Goal: Navigation & Orientation: Find specific page/section

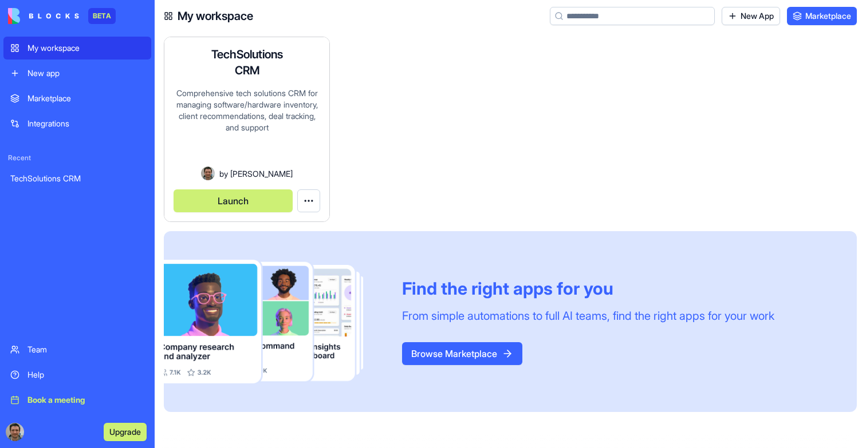
click at [271, 184] on div "TechSolutions CRM Comprehensive tech solutions CRM for managing software/hardwa…" at bounding box center [246, 129] width 165 height 184
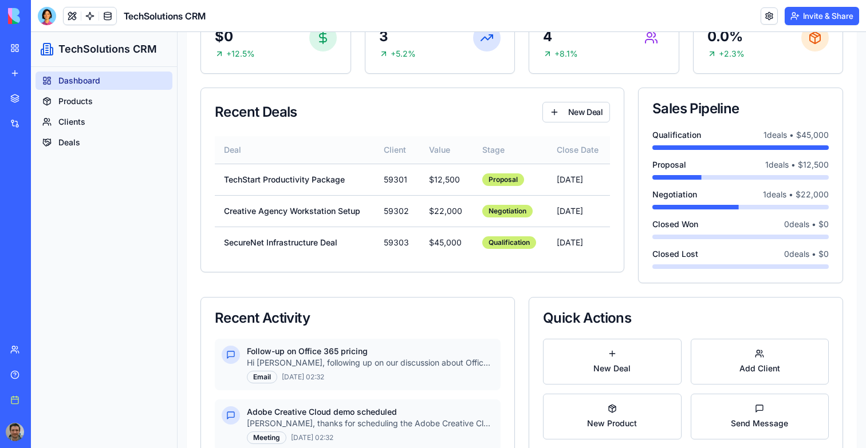
scroll to position [263, 0]
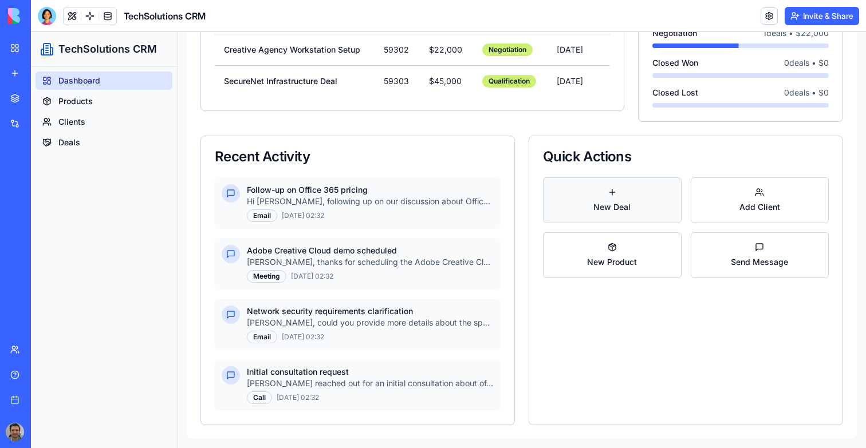
click at [636, 199] on button "New Deal" at bounding box center [612, 201] width 139 height 46
click at [706, 199] on button "Add Client" at bounding box center [760, 201] width 139 height 46
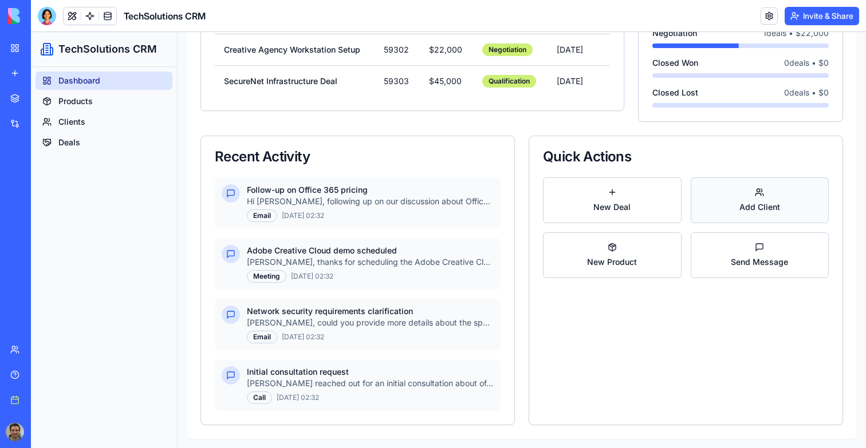
click at [706, 199] on button "Add Client" at bounding box center [760, 201] width 139 height 46
click at [706, 292] on div "Quick Actions New Deal Add Client New Product Send Message" at bounding box center [686, 281] width 314 height 290
click at [703, 260] on button "Send Message" at bounding box center [760, 256] width 139 height 46
click at [631, 260] on button "New Product" at bounding box center [612, 256] width 139 height 46
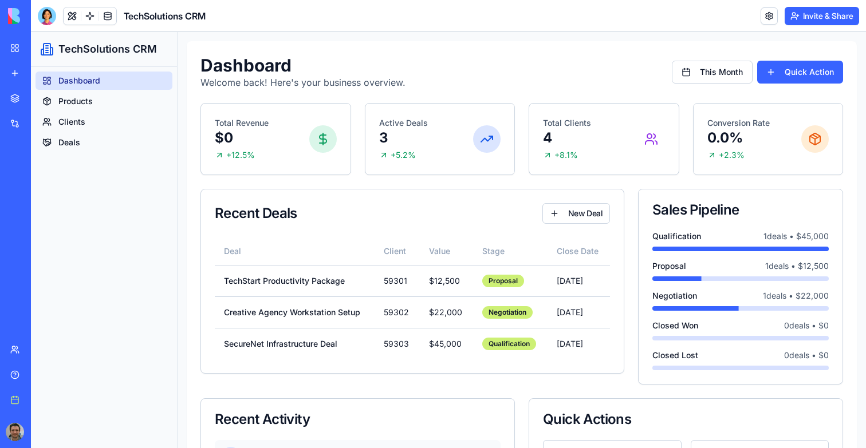
click at [804, 58] on div "Dashboard Welcome back! Here's your business overview. This Month Quick Action" at bounding box center [521, 72] width 643 height 34
click at [804, 71] on button "Quick Action" at bounding box center [800, 72] width 86 height 23
click at [726, 71] on button "This Month" at bounding box center [712, 72] width 81 height 23
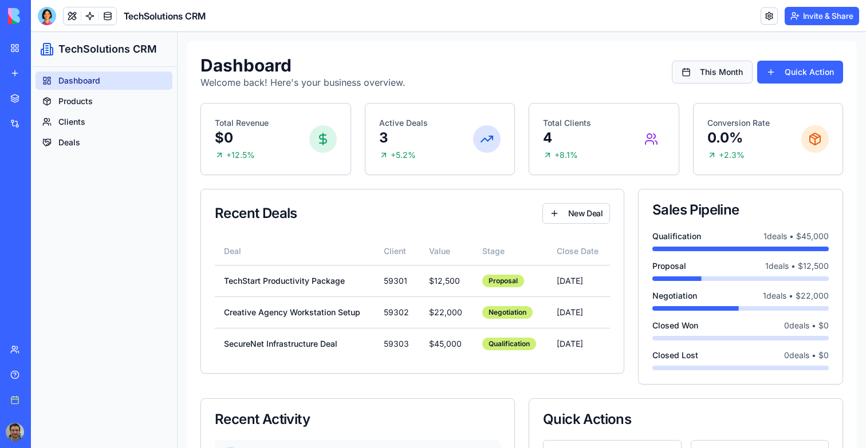
click at [726, 71] on button "This Month" at bounding box center [712, 72] width 81 height 23
click at [553, 218] on button "New Deal" at bounding box center [576, 213] width 68 height 21
drag, startPoint x: 553, startPoint y: 218, endPoint x: 477, endPoint y: 208, distance: 77.4
click at [553, 218] on button "New Deal" at bounding box center [576, 213] width 68 height 21
click at [554, 70] on div "Dashboard Welcome back! Here's your business overview. This Month Quick Action" at bounding box center [521, 72] width 643 height 34
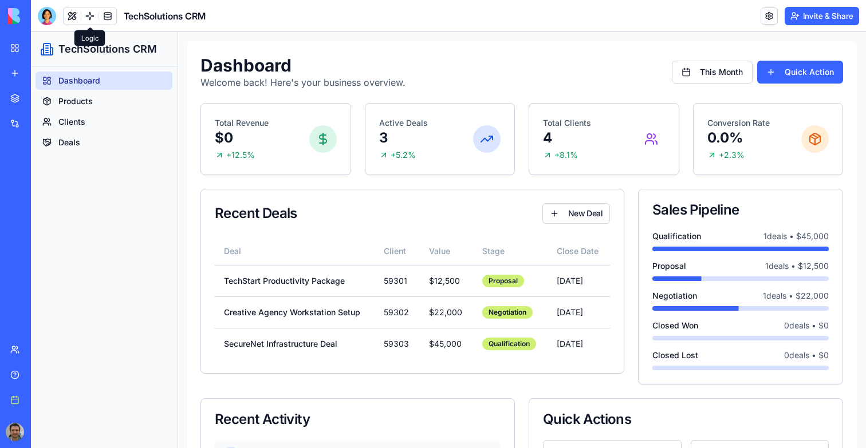
click at [93, 20] on link at bounding box center [89, 15] width 17 height 17
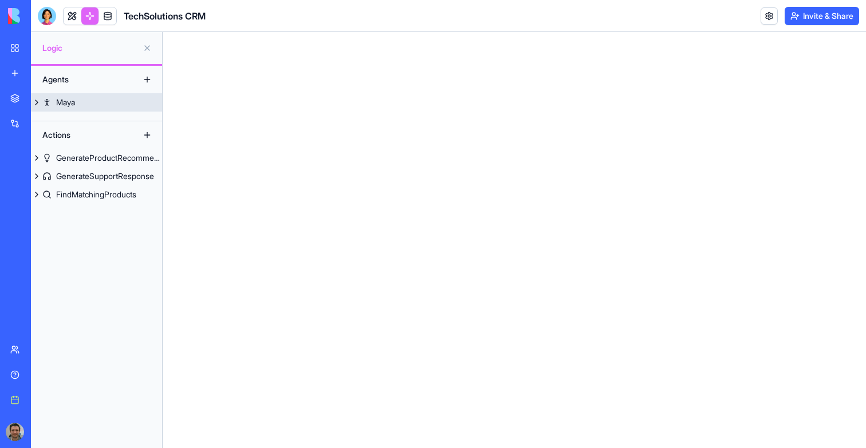
click at [41, 101] on button at bounding box center [36, 102] width 11 height 18
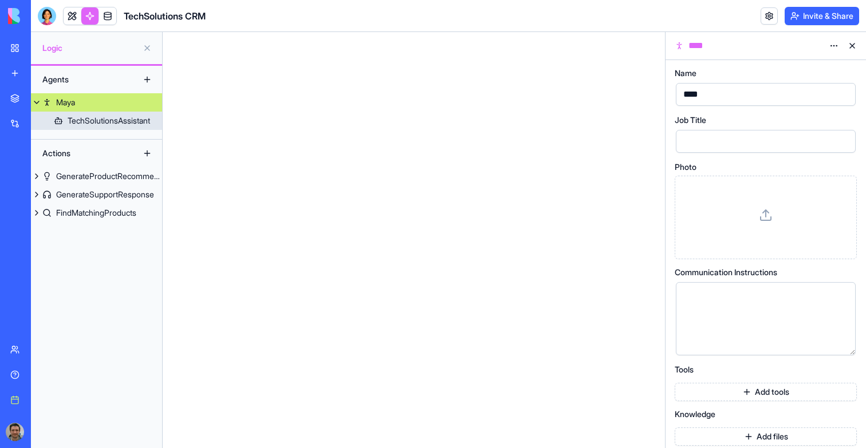
click at [64, 120] on link "TechSolutionsAssistant" at bounding box center [96, 121] width 131 height 18
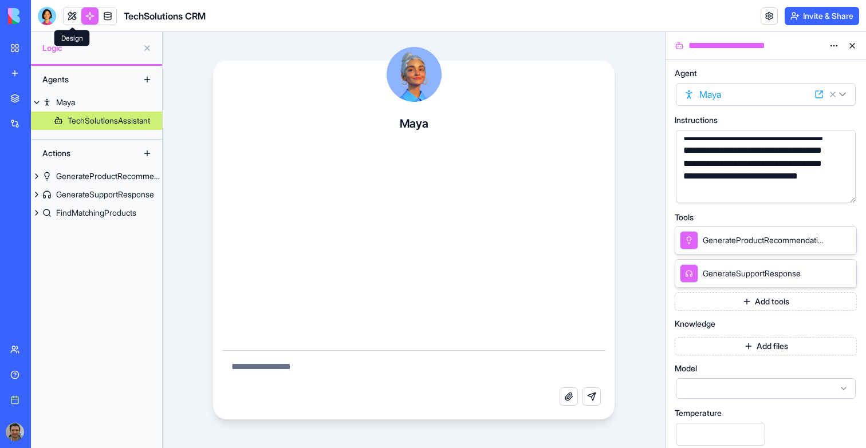
click at [69, 18] on link at bounding box center [72, 15] width 17 height 17
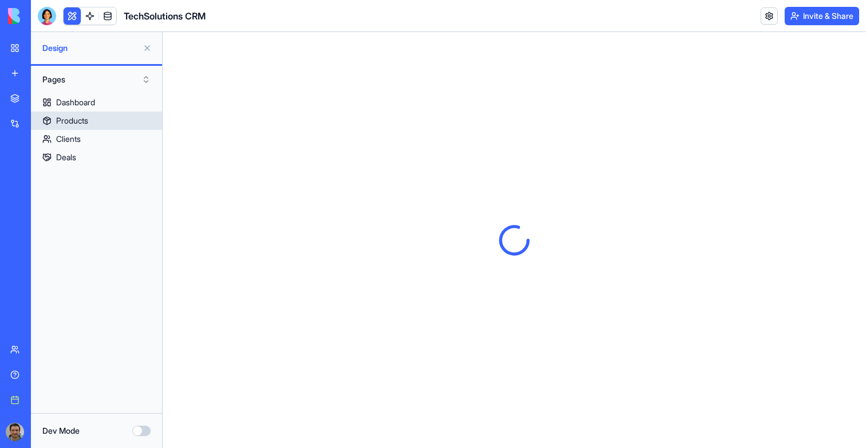
click at [73, 112] on link "Products" at bounding box center [96, 121] width 131 height 18
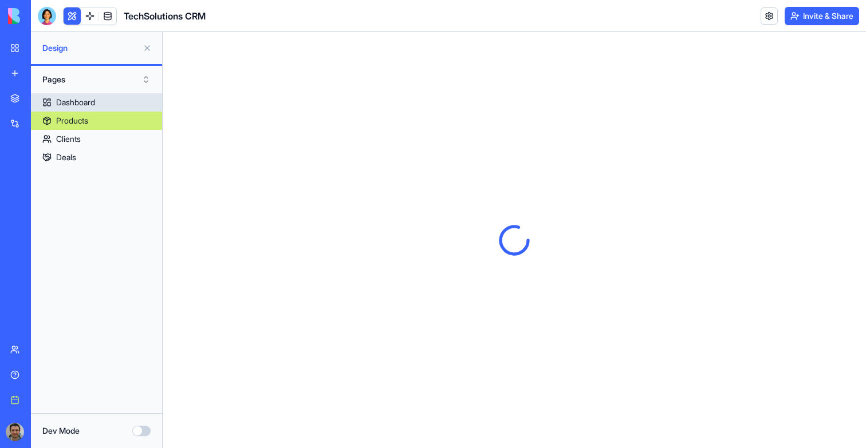
click at [73, 106] on div "Dashboard" at bounding box center [75, 102] width 39 height 11
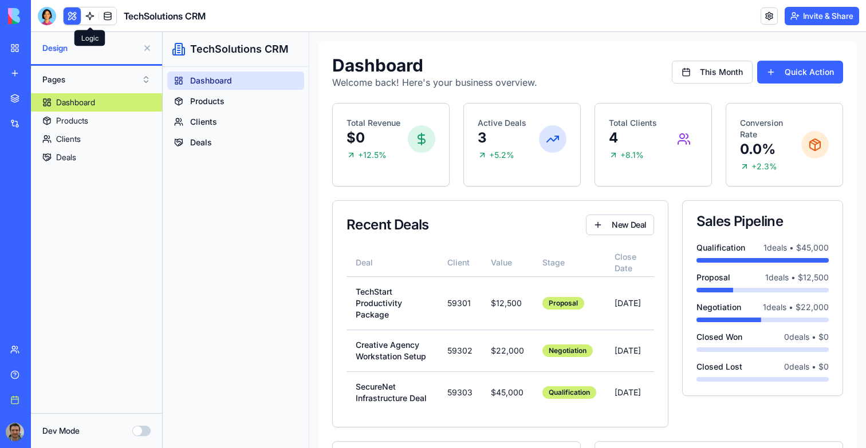
click at [92, 18] on link at bounding box center [89, 15] width 17 height 17
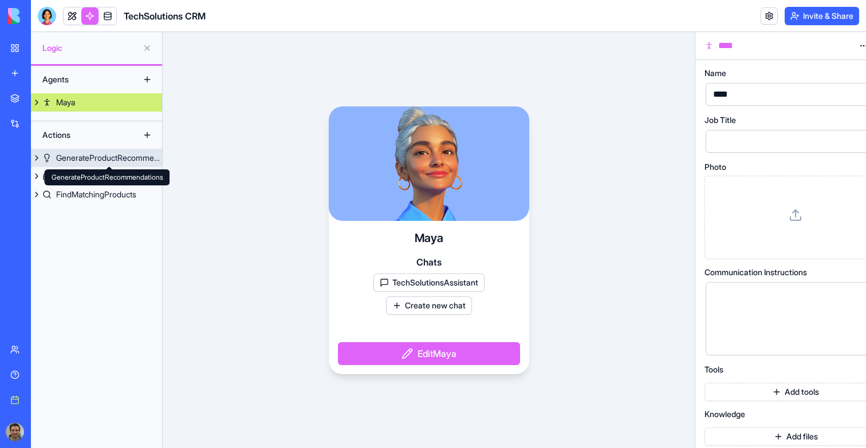
click at [93, 157] on div "GenerateProductRecommendations" at bounding box center [109, 157] width 106 height 11
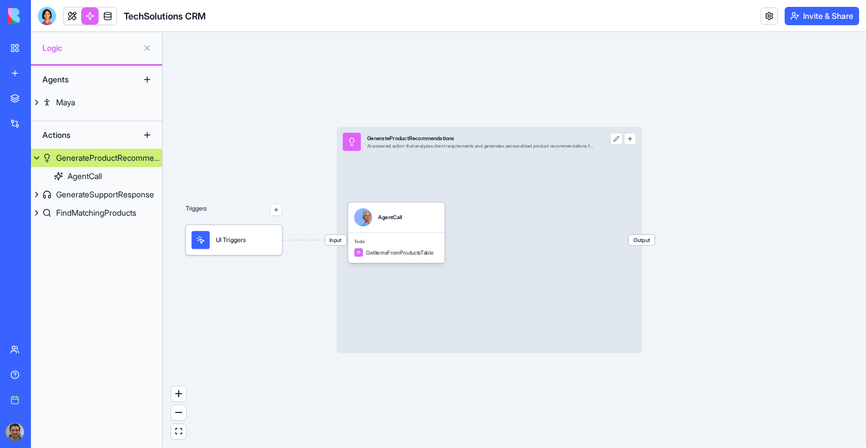
click at [93, 155] on div "GenerateProductRecommendations" at bounding box center [109, 157] width 106 height 11
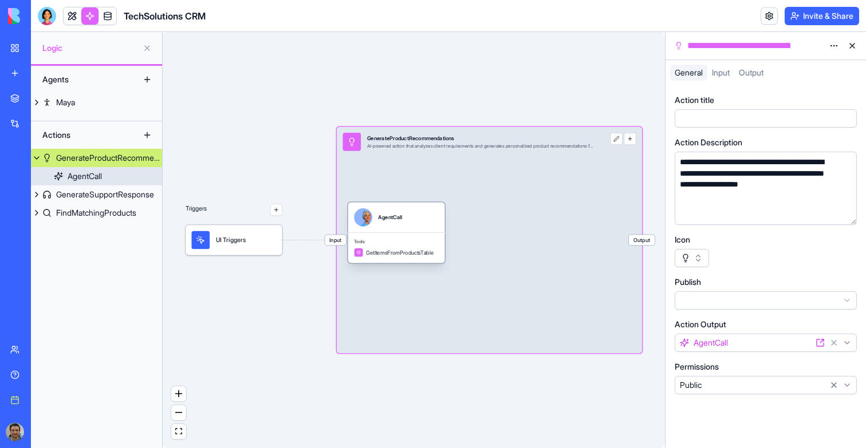
click at [419, 242] on span "Tools" at bounding box center [396, 242] width 85 height 6
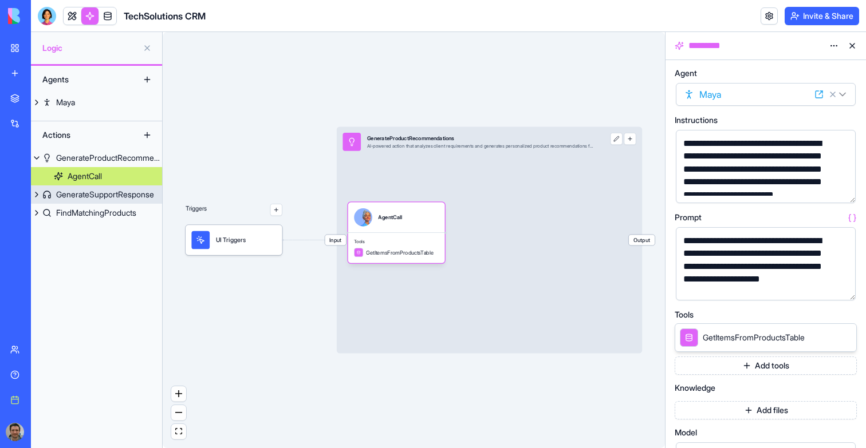
click at [110, 192] on div "GenerateSupportResponse" at bounding box center [105, 194] width 98 height 11
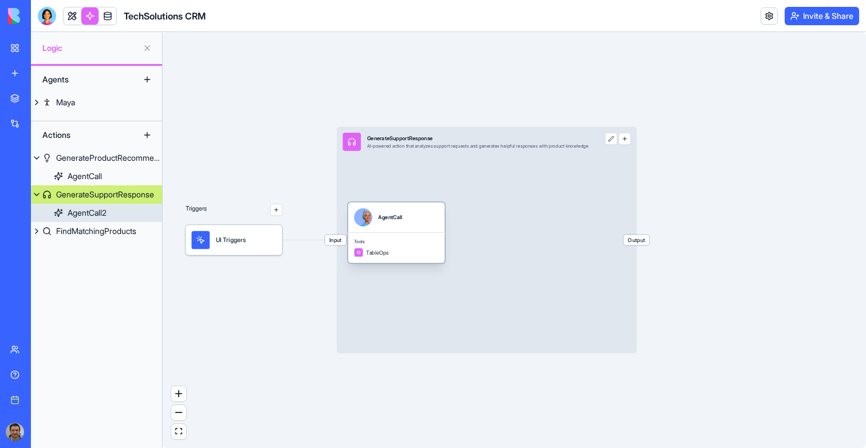
click at [411, 233] on div "Tools TableOps" at bounding box center [396, 248] width 97 height 30
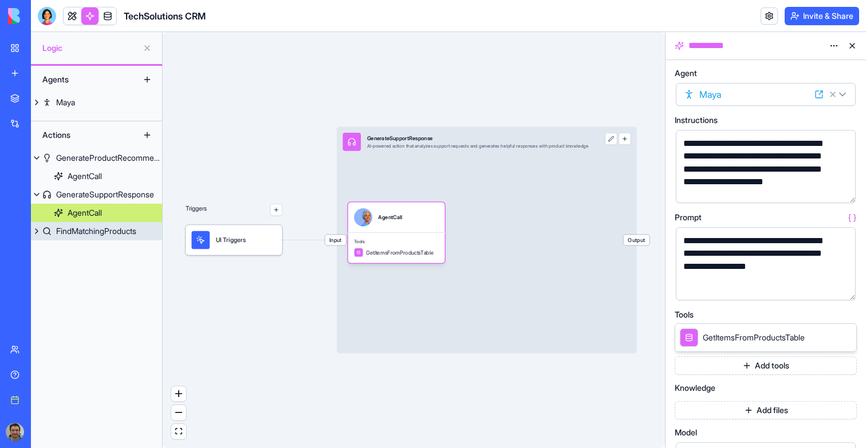
click at [96, 235] on div "FindMatchingProducts" at bounding box center [96, 231] width 80 height 11
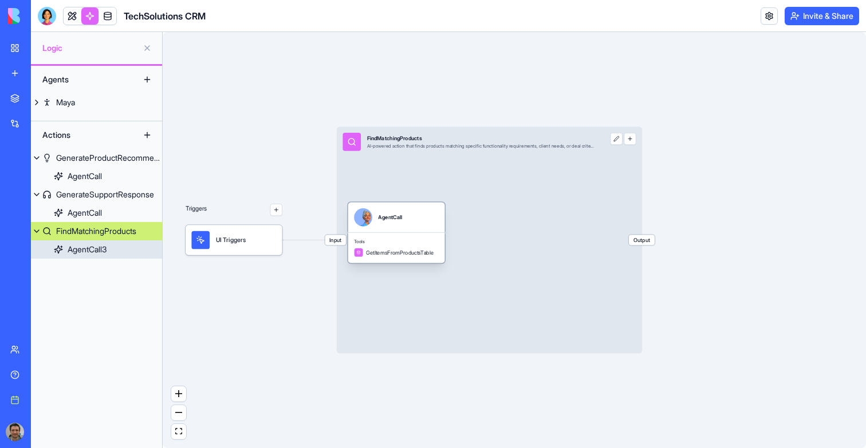
click at [392, 222] on div "AgentCall" at bounding box center [390, 217] width 24 height 18
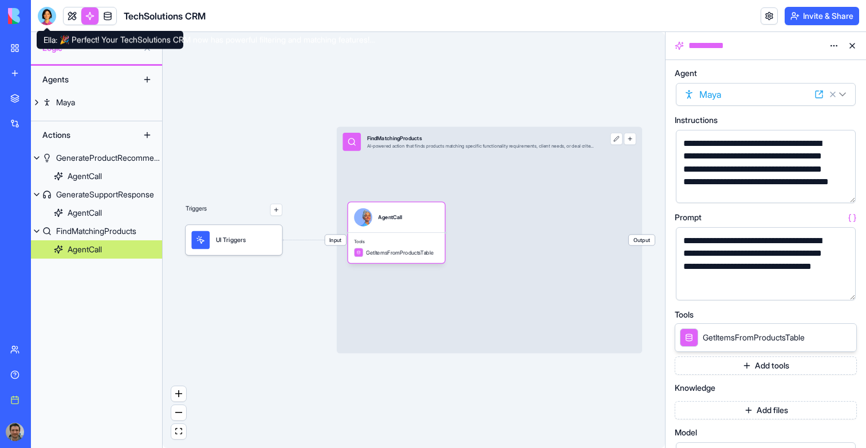
click at [70, 21] on link at bounding box center [72, 15] width 17 height 17
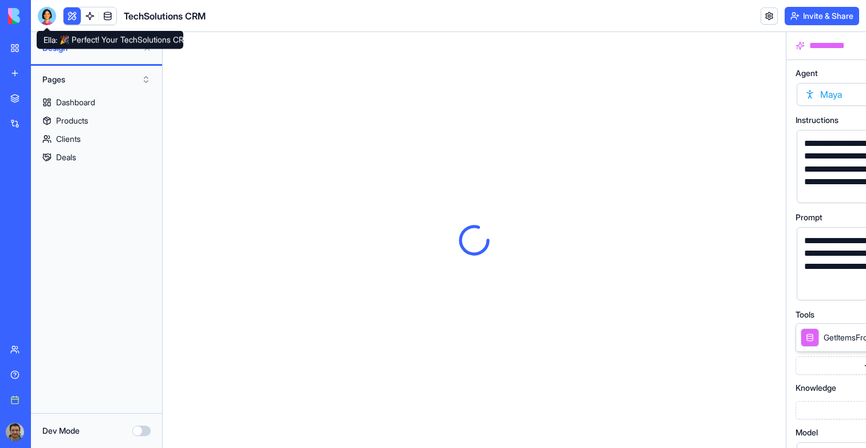
click at [49, 18] on div at bounding box center [47, 16] width 18 height 18
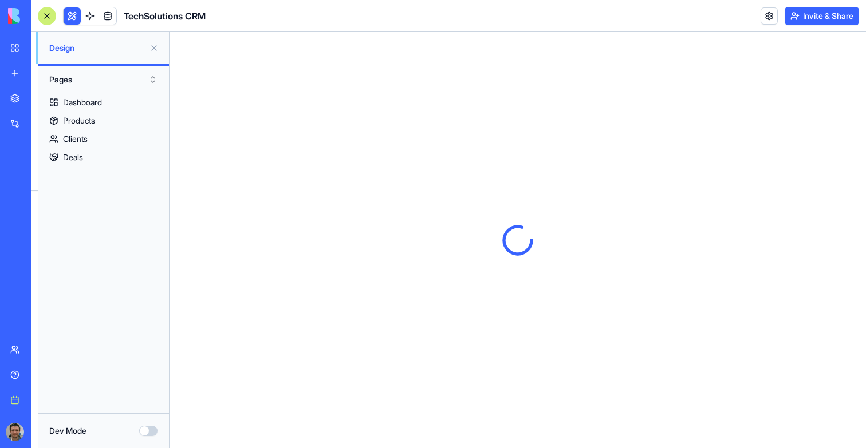
scroll to position [1392, 0]
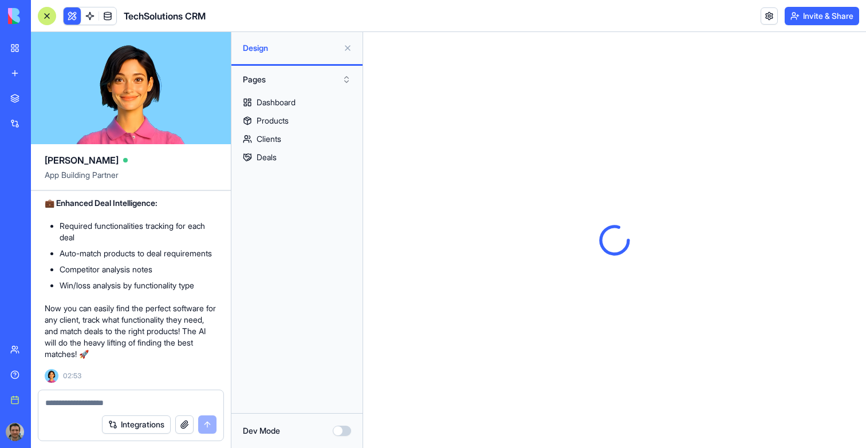
click at [73, 19] on button at bounding box center [72, 15] width 17 height 17
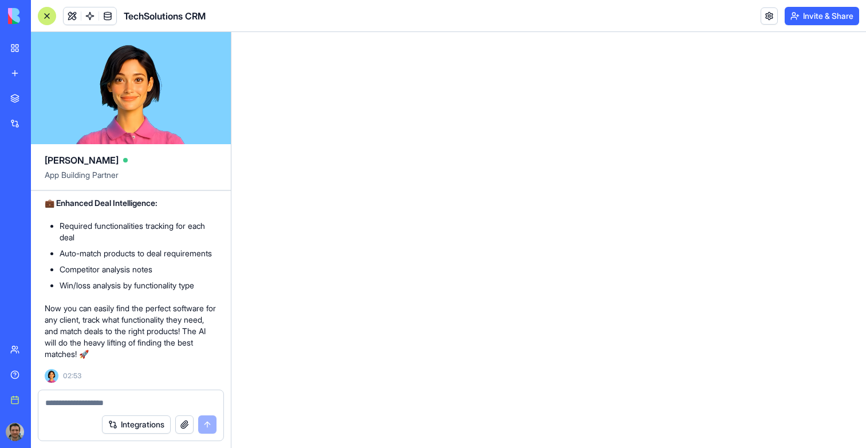
click at [49, 18] on div at bounding box center [47, 16] width 18 height 18
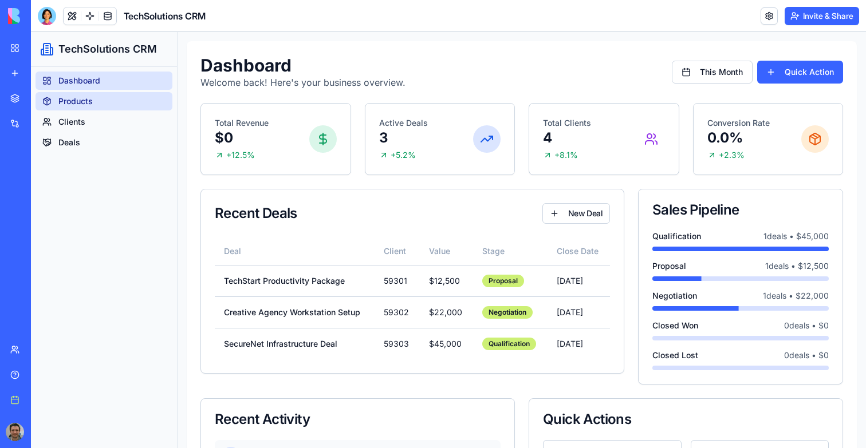
click at [103, 96] on link "Products" at bounding box center [104, 101] width 137 height 18
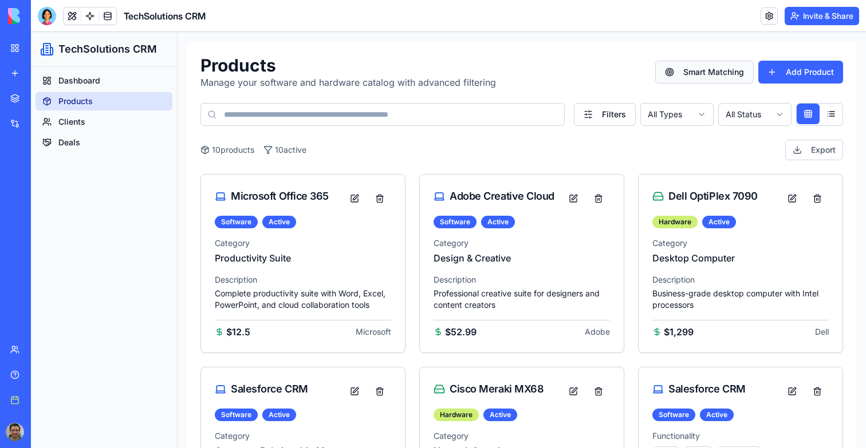
click at [694, 69] on button "Smart Matching" at bounding box center [704, 72] width 99 height 23
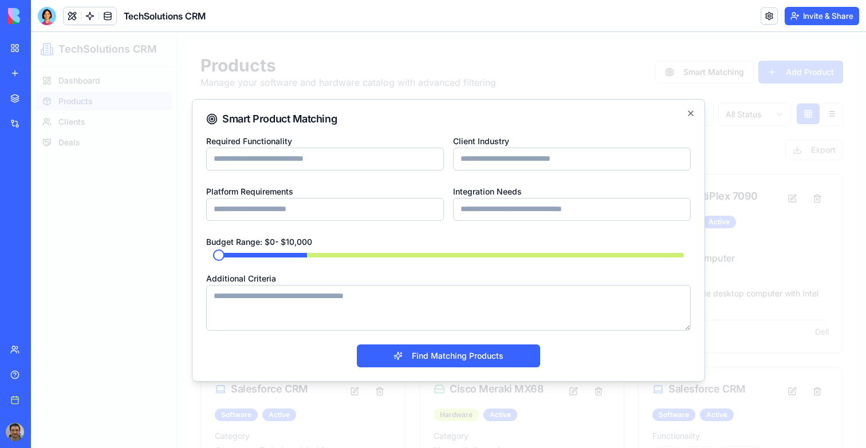
click at [586, 54] on div at bounding box center [448, 240] width 835 height 416
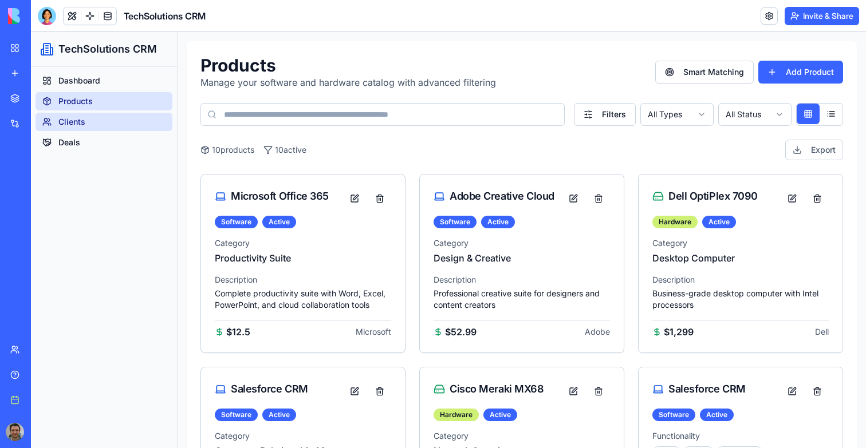
click at [84, 129] on link "Clients" at bounding box center [104, 122] width 137 height 18
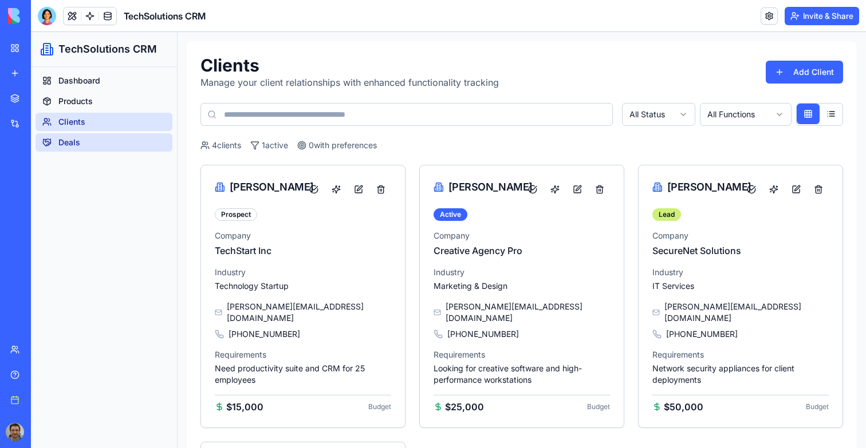
click at [84, 147] on link "Deals" at bounding box center [104, 142] width 137 height 18
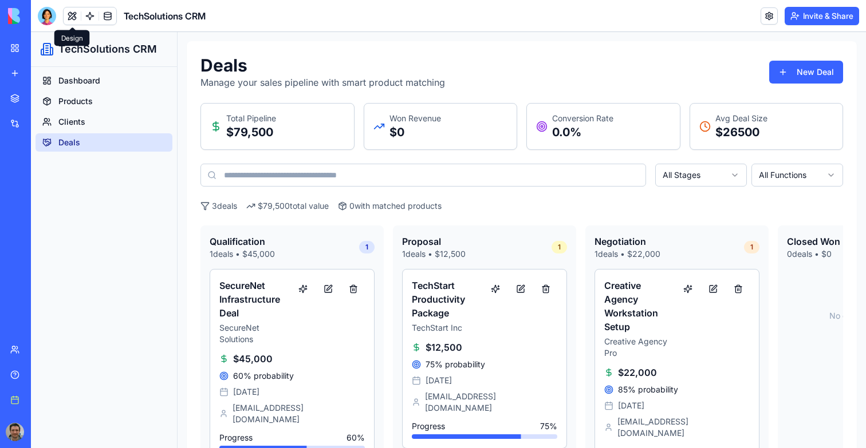
click at [74, 17] on button at bounding box center [72, 15] width 17 height 17
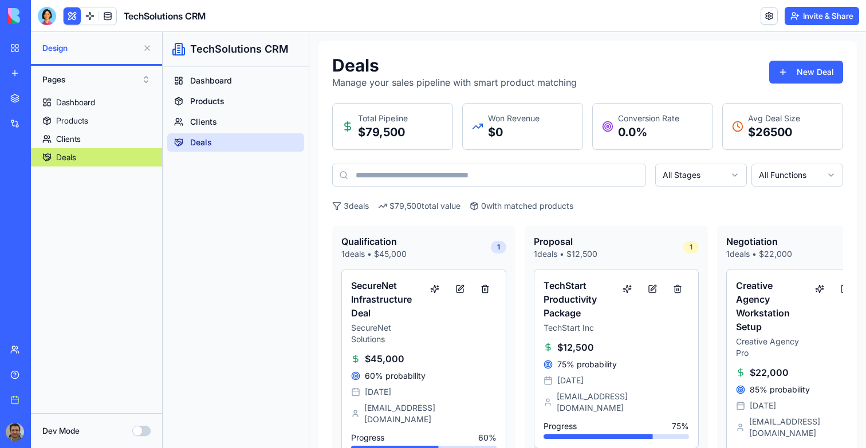
click at [74, 15] on button at bounding box center [72, 15] width 17 height 17
